Goal: Information Seeking & Learning: Learn about a topic

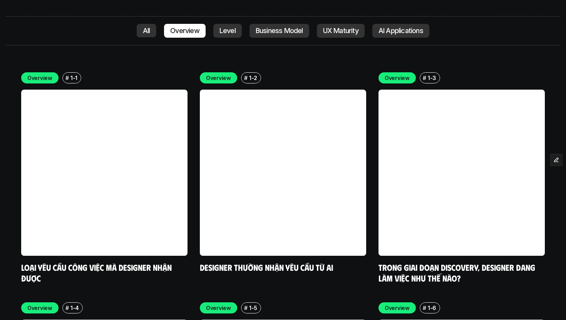
scroll to position [1747, 0]
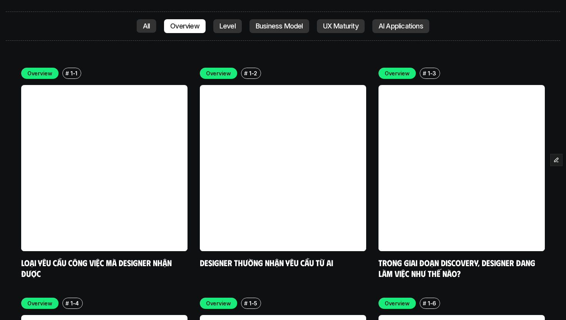
click at [154, 20] on span "All" at bounding box center [147, 26] width 20 height 14
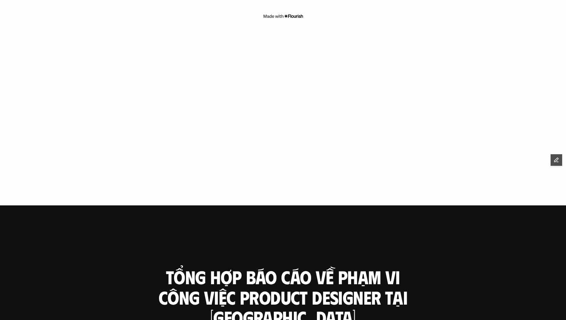
scroll to position [2085, 0]
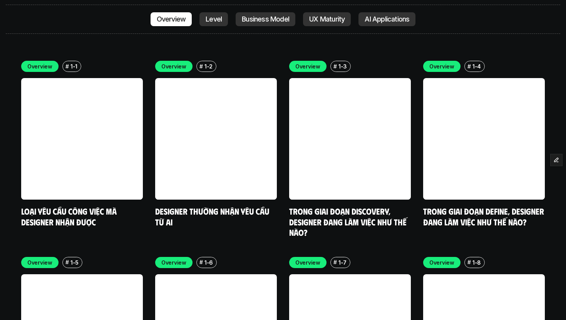
click at [218, 17] on p "Level" at bounding box center [213, 19] width 16 height 8
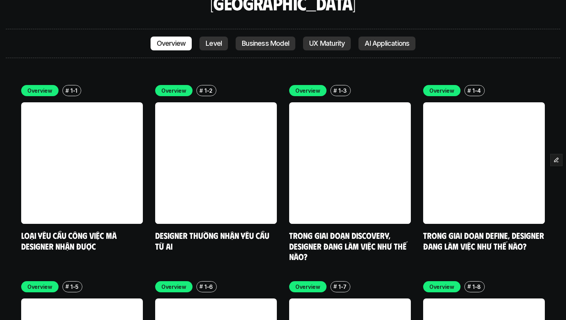
scroll to position [2050, 0]
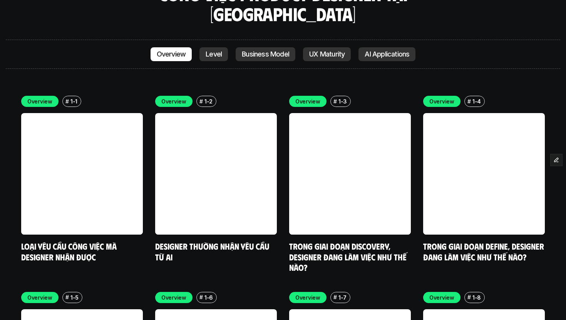
click at [252, 50] on p "Business Model" at bounding box center [265, 54] width 47 height 8
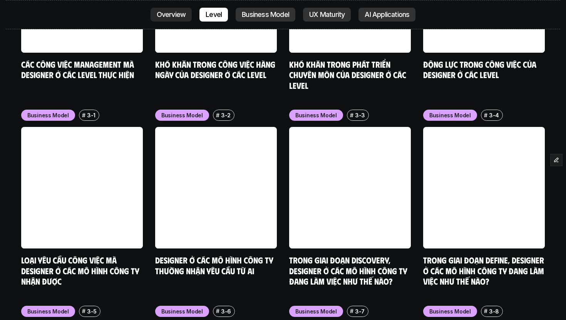
scroll to position [3063, 0]
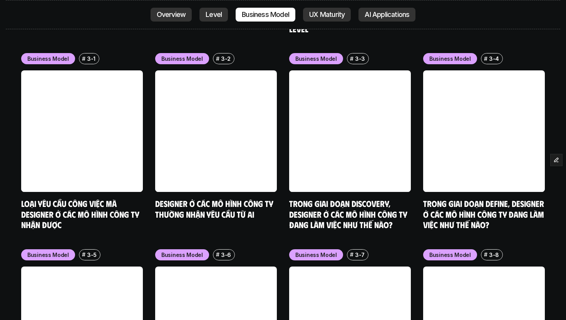
click at [205, 18] on p "Level" at bounding box center [213, 15] width 16 height 8
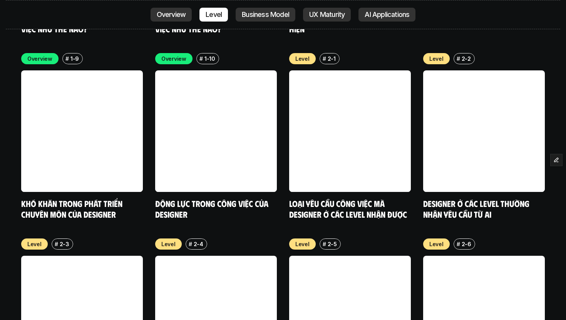
click at [275, 15] on p "Business Model" at bounding box center [265, 15] width 47 height 8
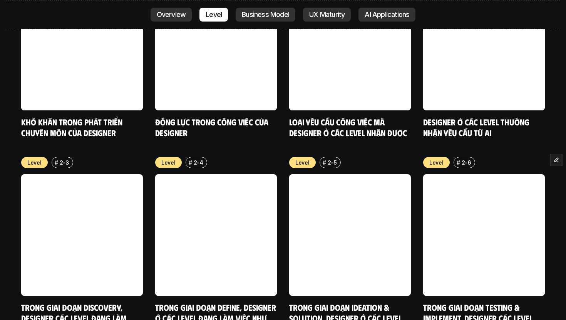
scroll to position [2576, 0]
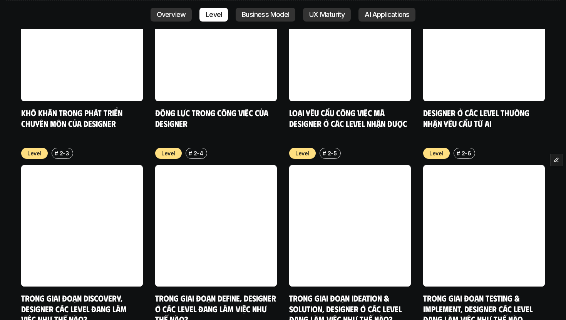
click at [264, 19] on link at bounding box center [216, 41] width 122 height 122
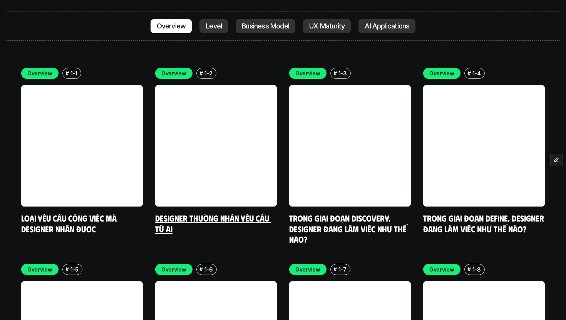
scroll to position [2079, 0]
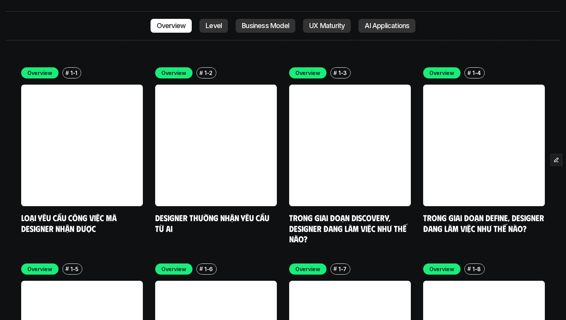
click at [145, 222] on div "Overview # 1-1 Loại yêu cầu công việc mà designer nhận được Overview # 1-2 Desi…" at bounding box center [282, 253] width 523 height 373
click at [150, 77] on div "Overview # 1-1 Loại yêu cầu công việc mà designer nhận được Overview # 1-2 Desi…" at bounding box center [282, 253] width 523 height 373
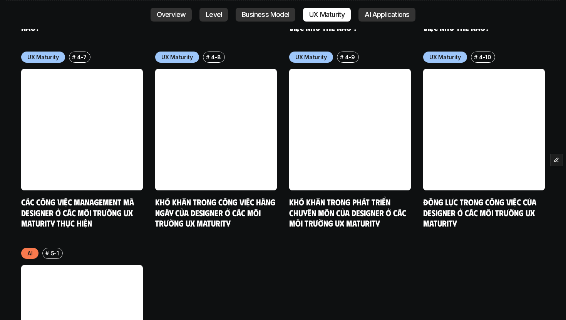
scroll to position [3859, 0]
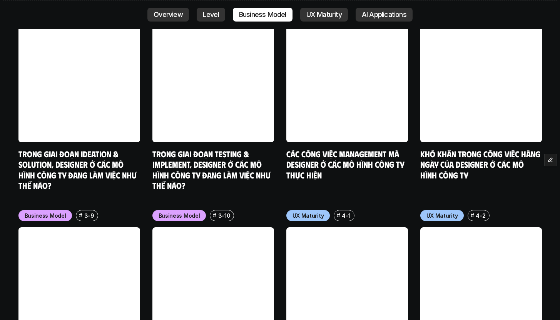
scroll to position [3361, 0]
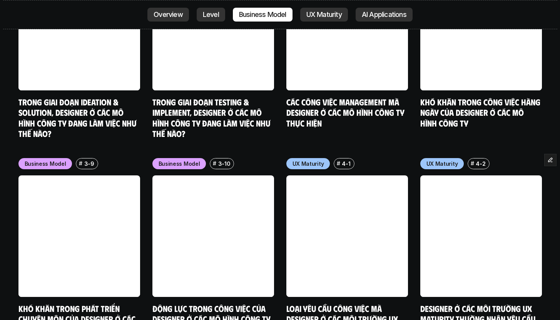
click at [212, 185] on link at bounding box center [213, 236] width 122 height 122
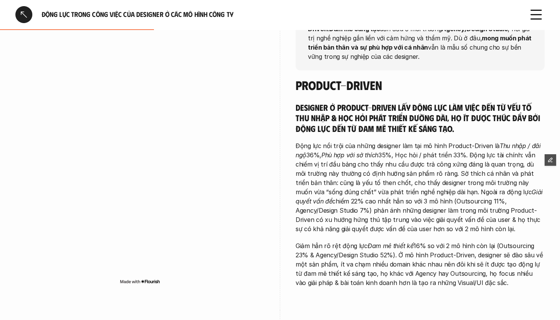
scroll to position [281, 0]
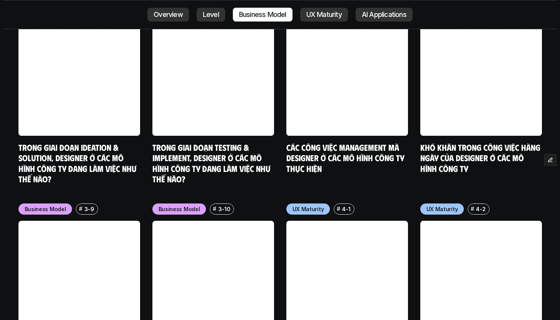
scroll to position [3348, 0]
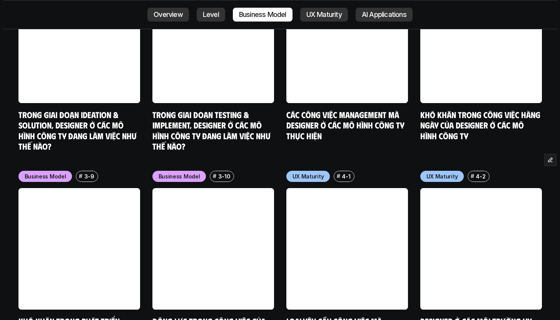
click at [224, 209] on link at bounding box center [213, 249] width 122 height 122
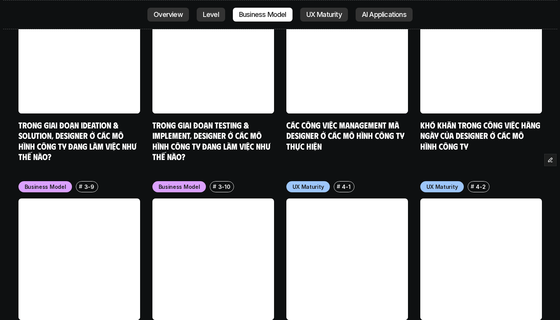
scroll to position [3356, 0]
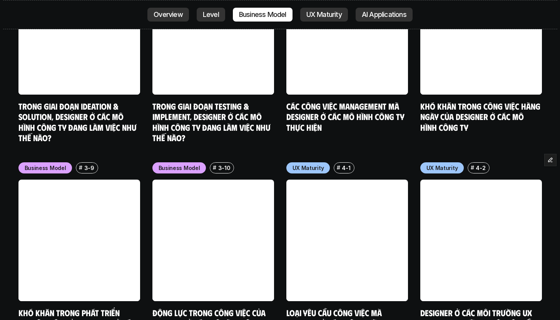
click at [218, 192] on link at bounding box center [213, 241] width 122 height 122
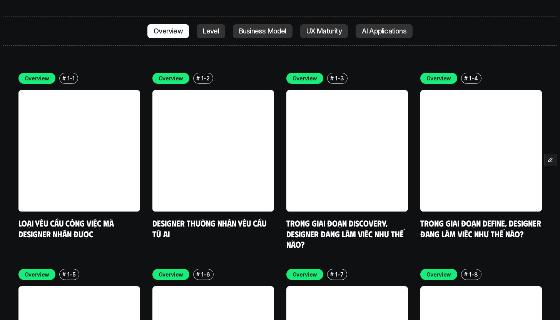
scroll to position [2076, 0]
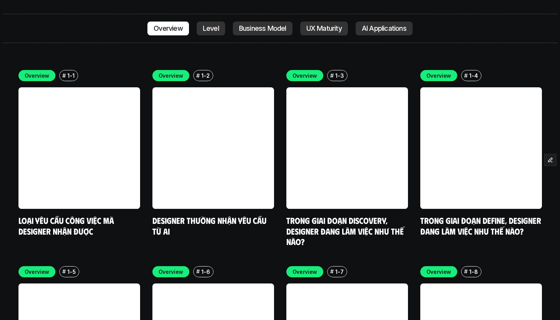
click at [253, 70] on div "Overview # 1-2" at bounding box center [213, 75] width 122 height 11
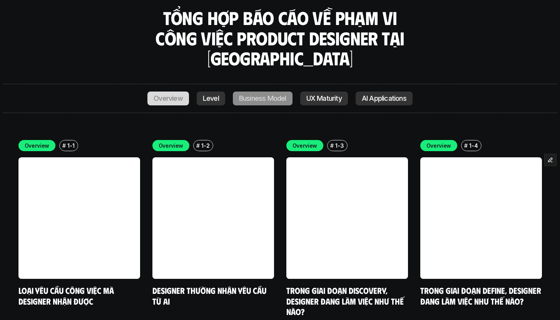
scroll to position [3063, 0]
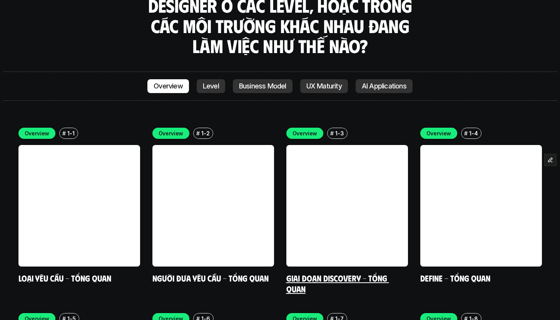
scroll to position [2165, 0]
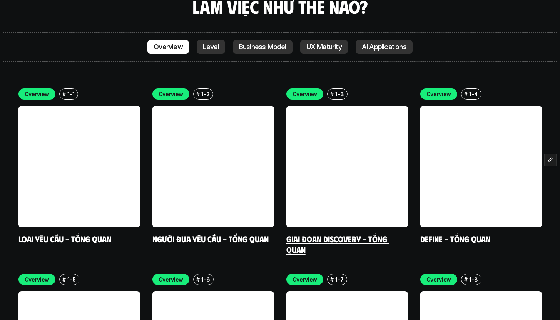
click at [344, 106] on link at bounding box center [347, 167] width 122 height 122
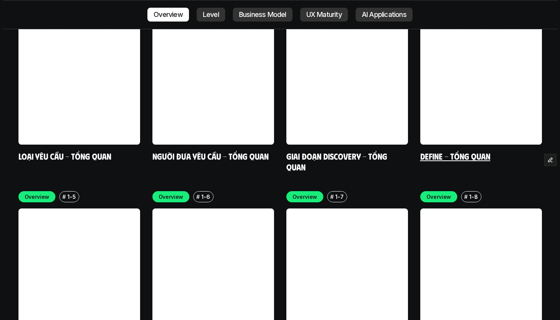
scroll to position [2180, 0]
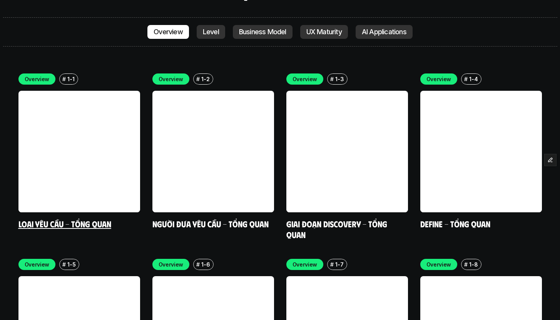
click at [84, 117] on link at bounding box center [79, 152] width 122 height 122
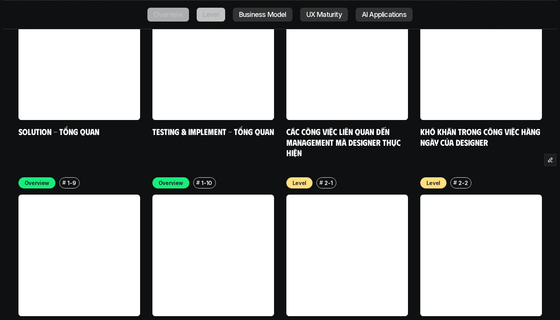
scroll to position [2454, 0]
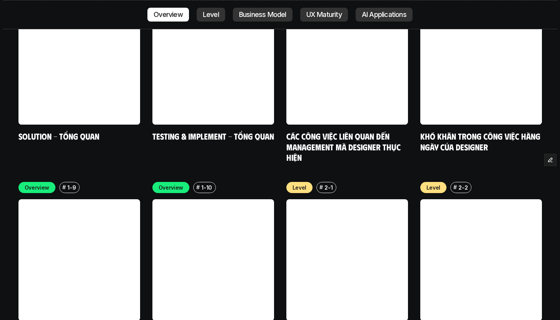
click at [106, 211] on link at bounding box center [79, 260] width 122 height 122
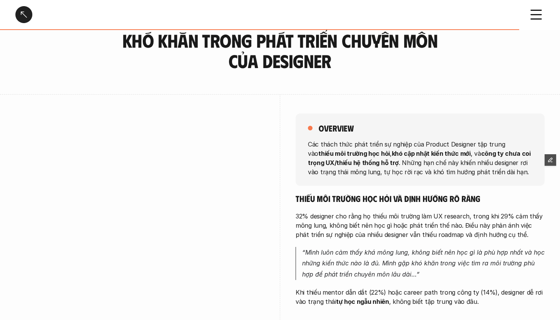
scroll to position [79, 0]
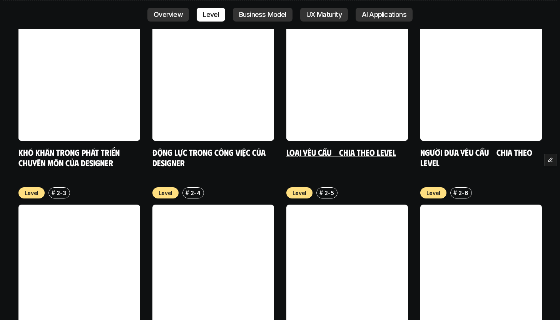
scroll to position [2642, 0]
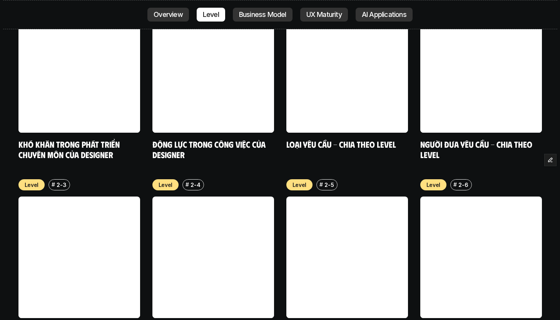
click at [354, 197] on link at bounding box center [347, 258] width 122 height 122
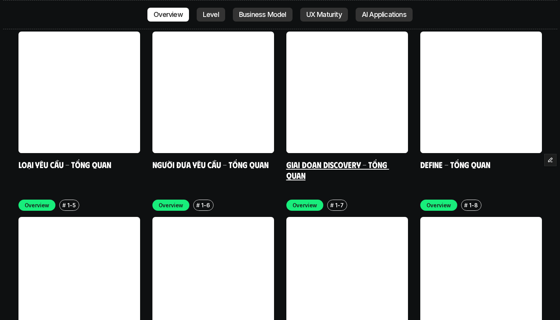
scroll to position [2180, 0]
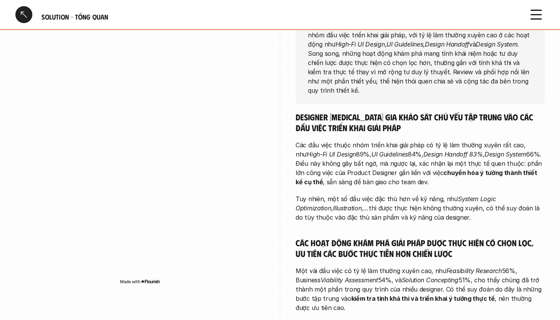
scroll to position [123, 0]
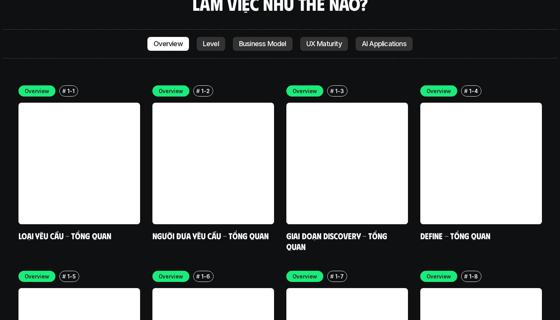
scroll to position [2168, 0]
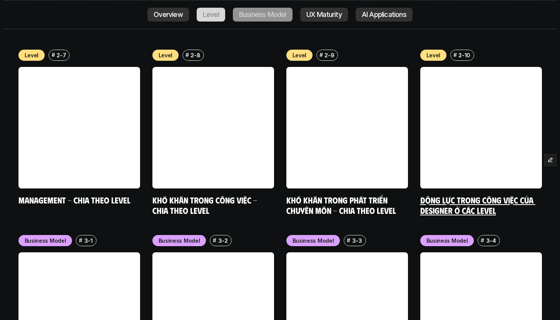
scroll to position [2941, 0]
